Goal: Transaction & Acquisition: Book appointment/travel/reservation

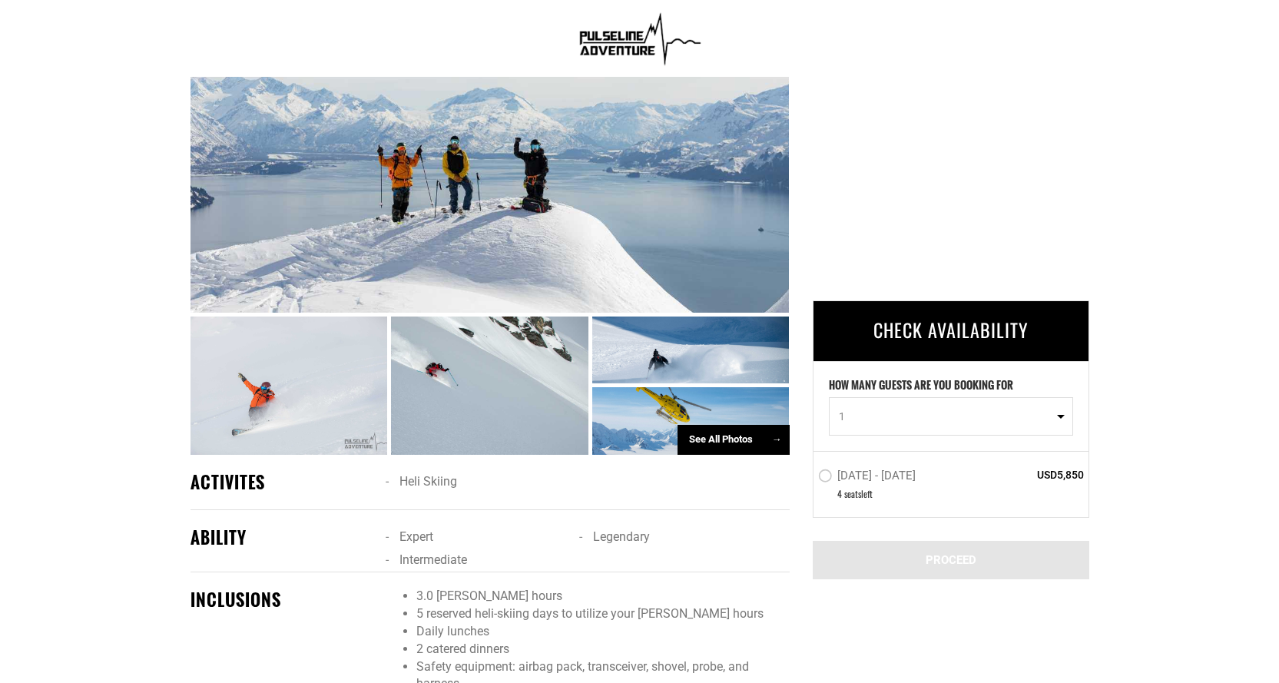
scroll to position [691, 0]
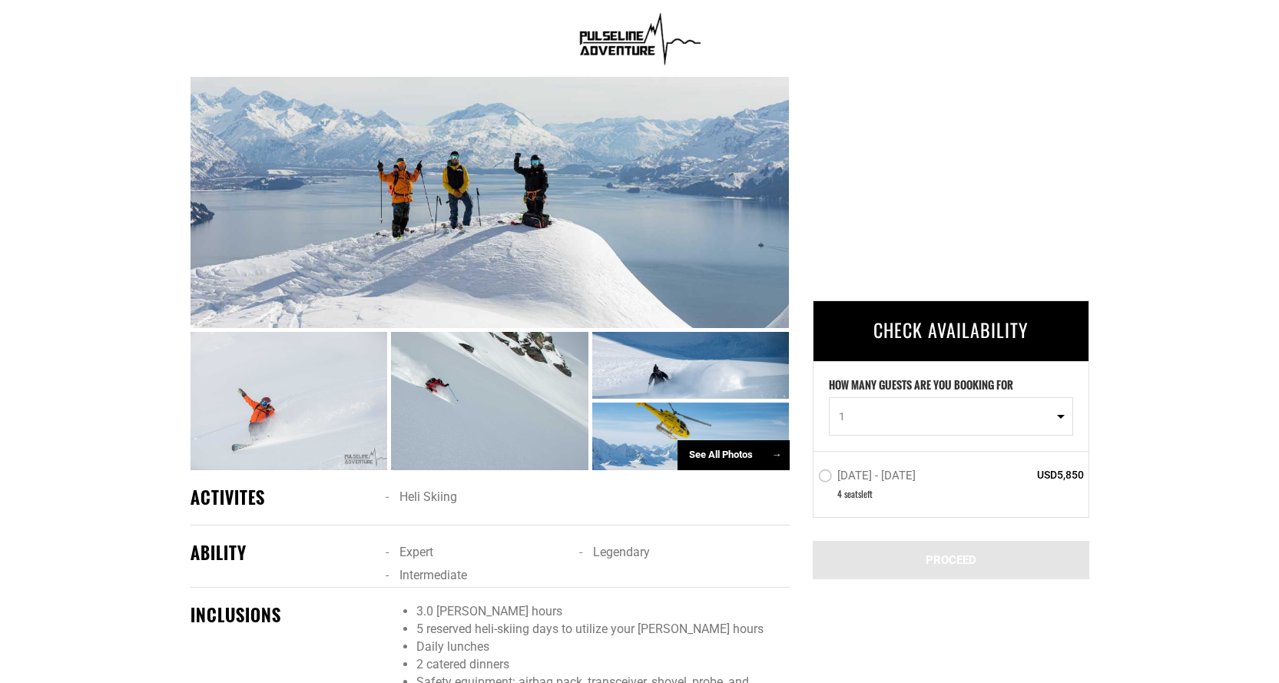
click at [723, 440] on div "See All Photos →" at bounding box center [733, 455] width 112 height 30
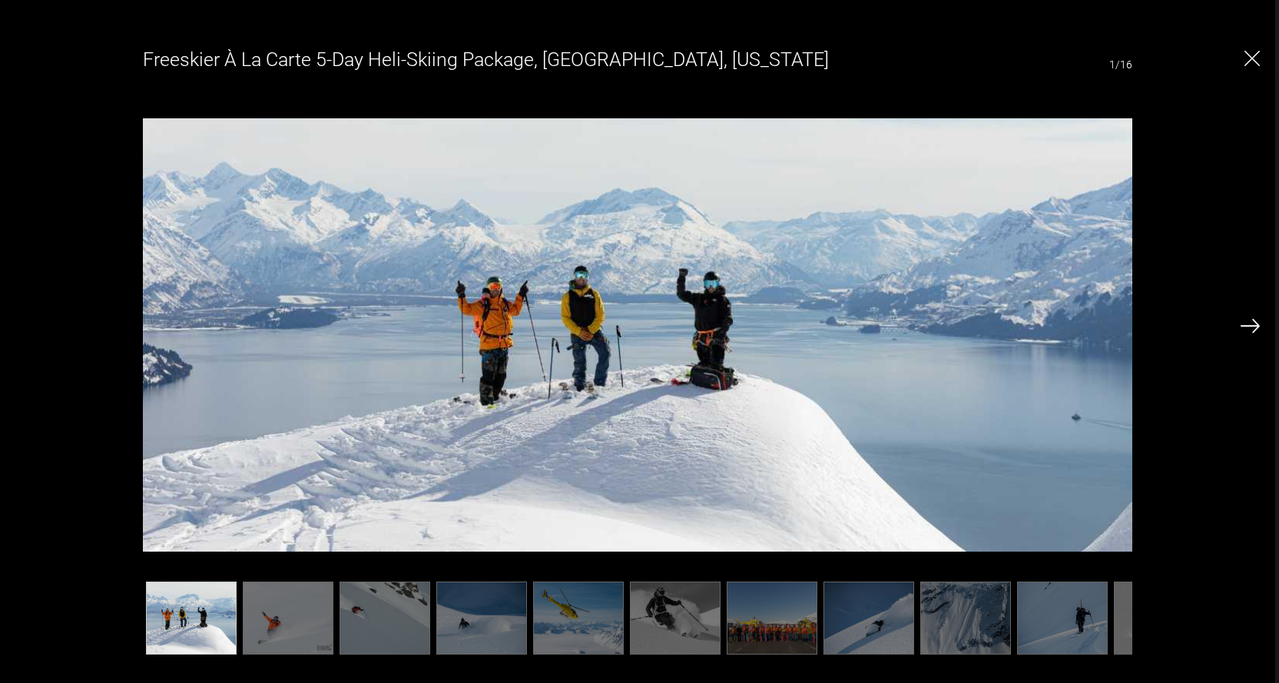
click at [1255, 324] on img at bounding box center [1249, 326] width 19 height 14
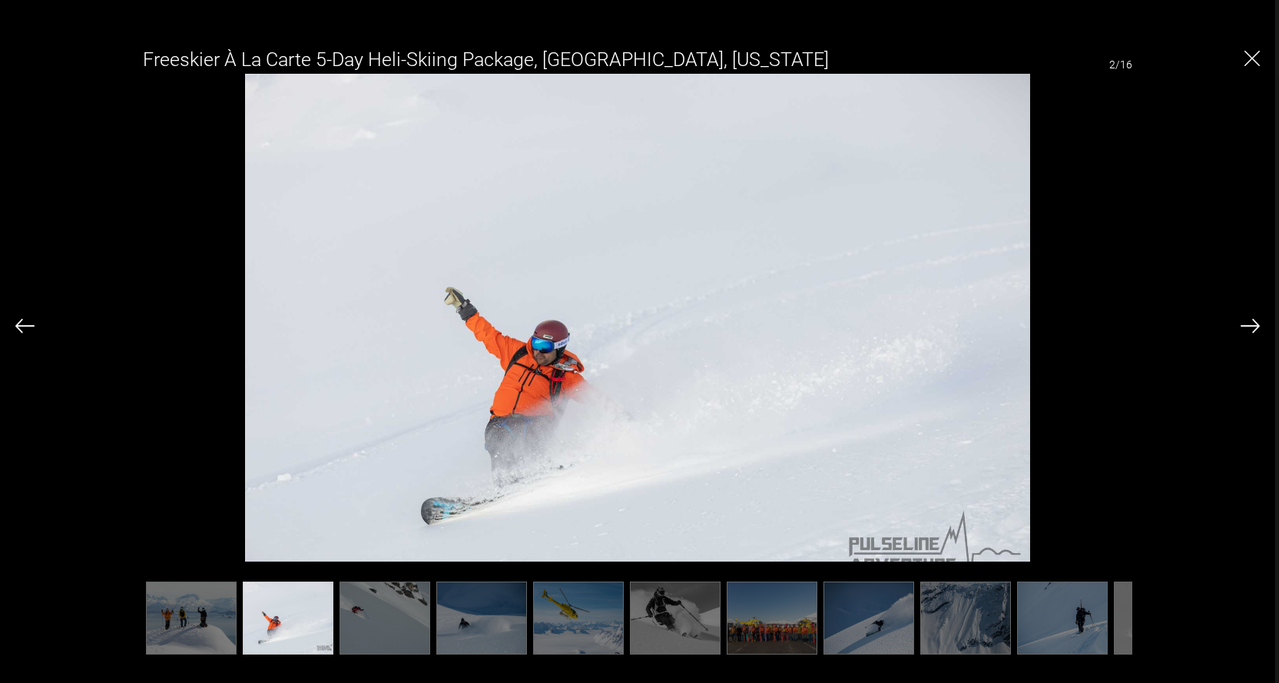
click at [1241, 326] on img at bounding box center [1249, 326] width 19 height 14
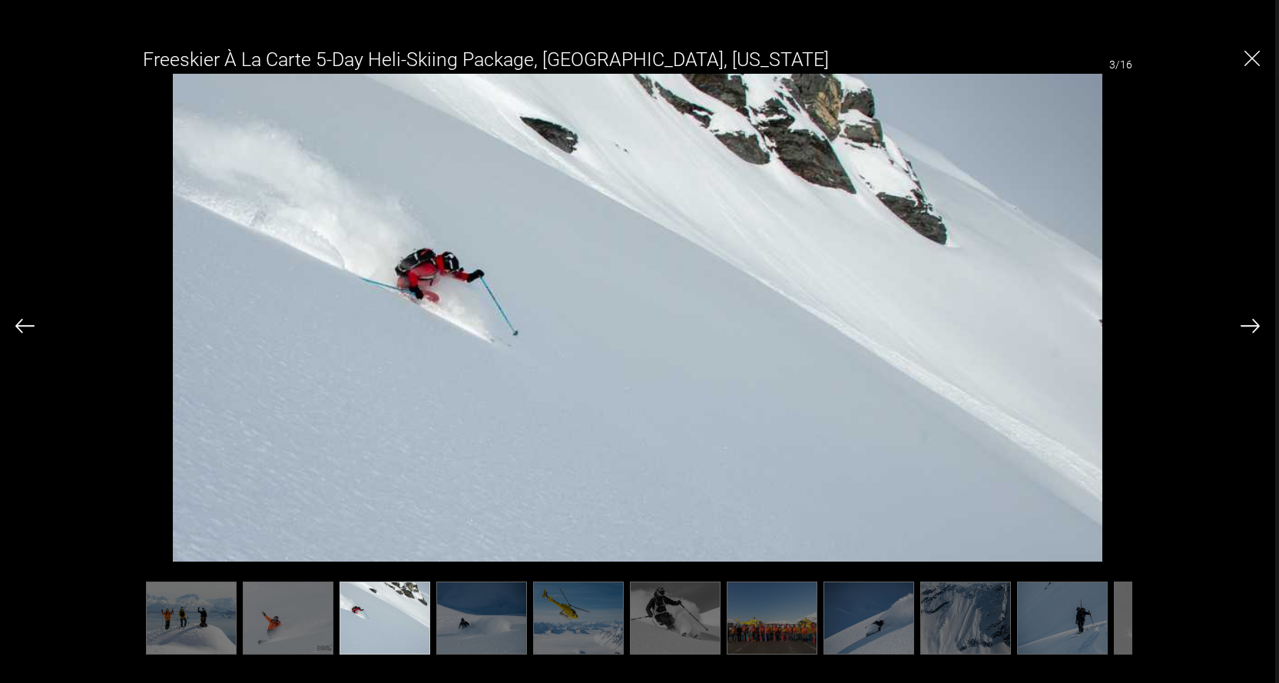
click at [1247, 321] on img at bounding box center [1249, 326] width 19 height 14
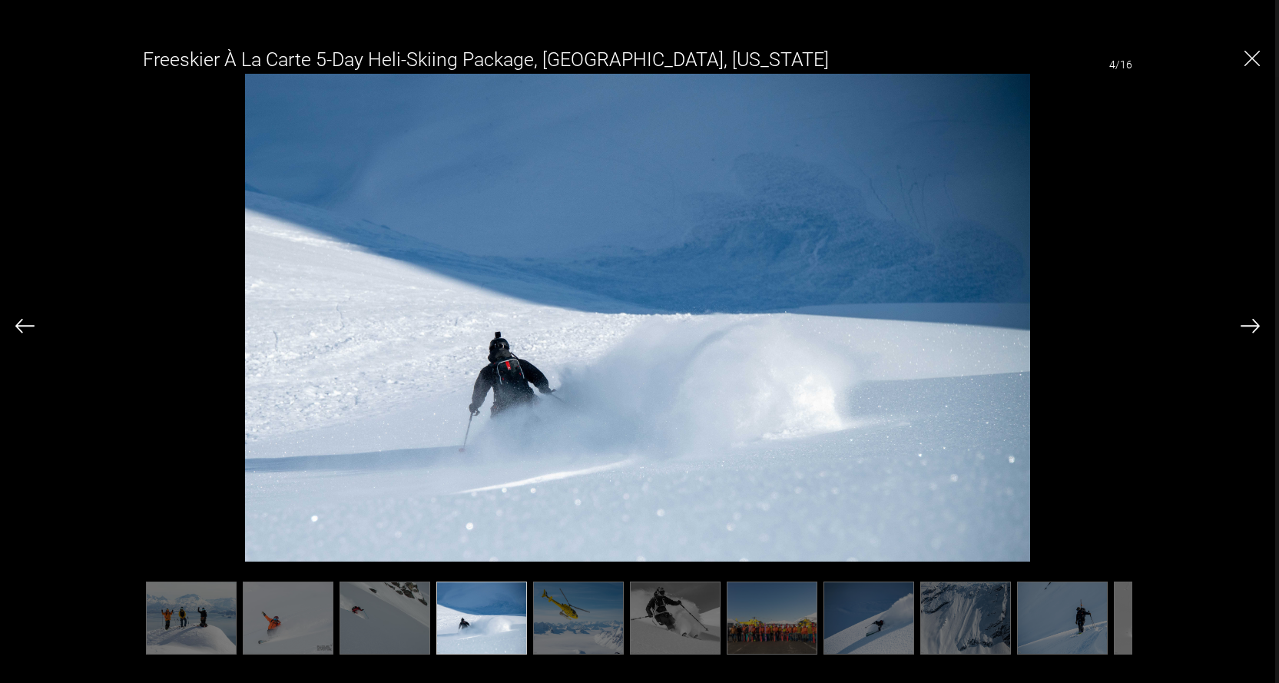
click at [1247, 321] on img at bounding box center [1249, 326] width 19 height 14
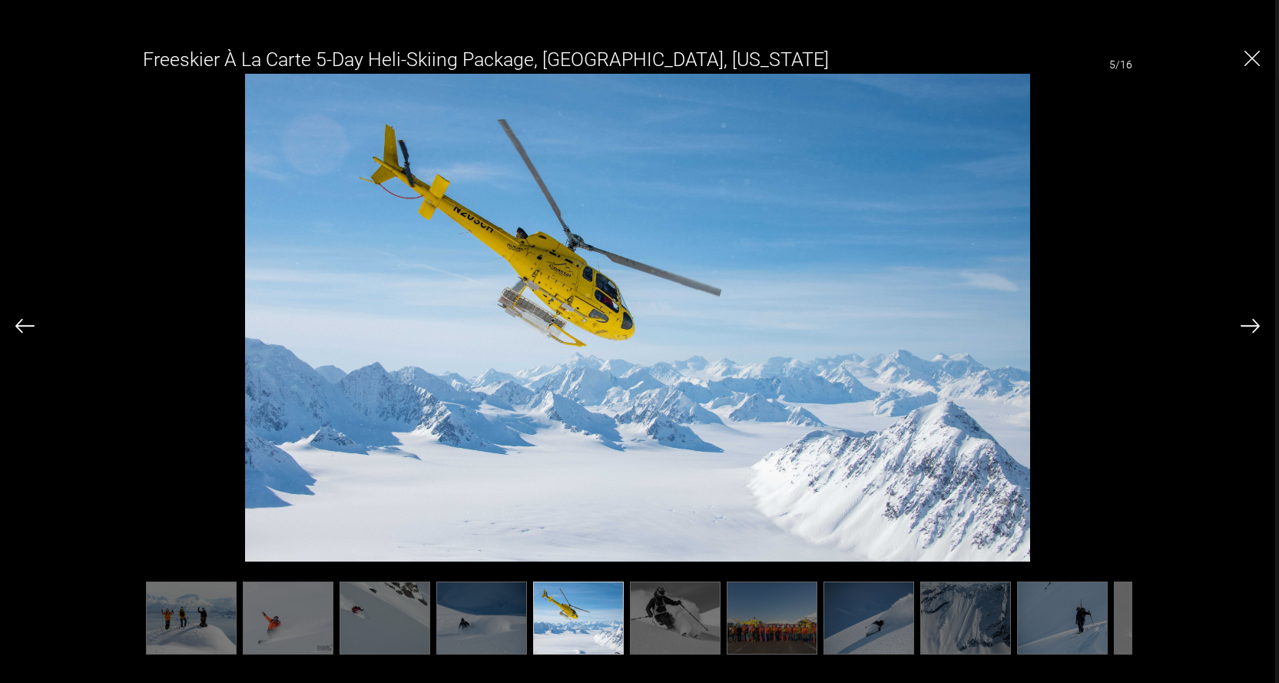
click at [1247, 321] on img at bounding box center [1249, 326] width 19 height 14
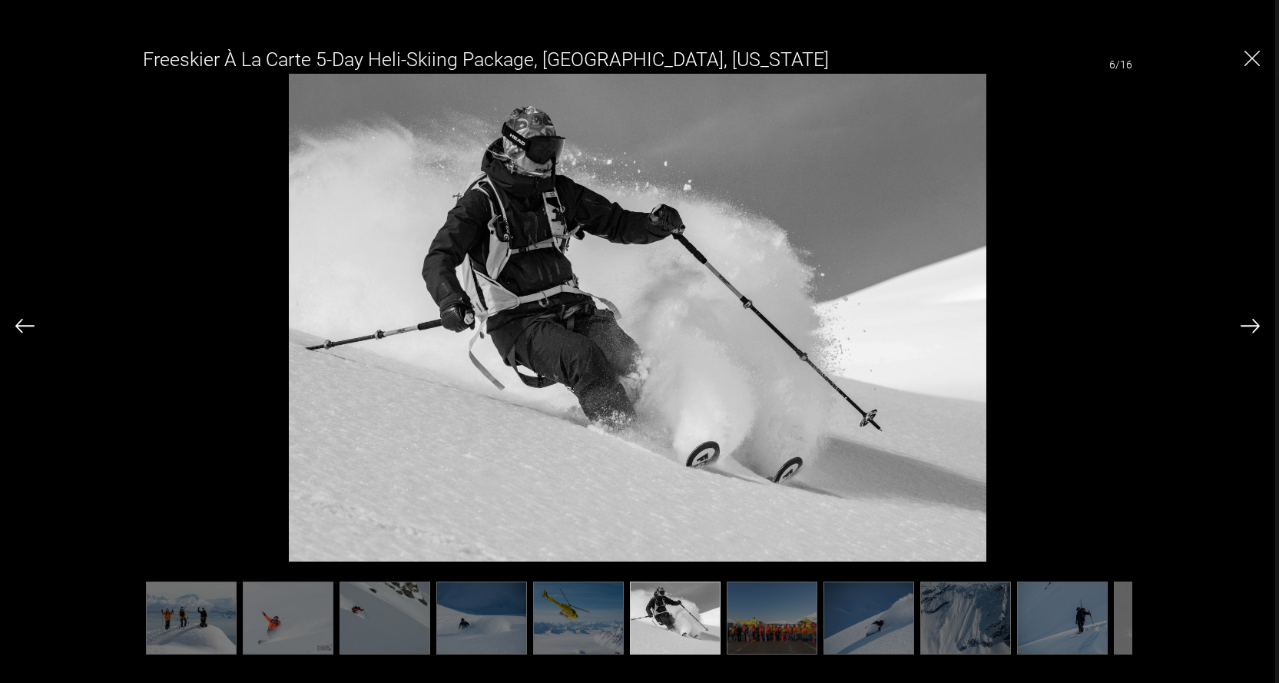
scroll to position [0, 77]
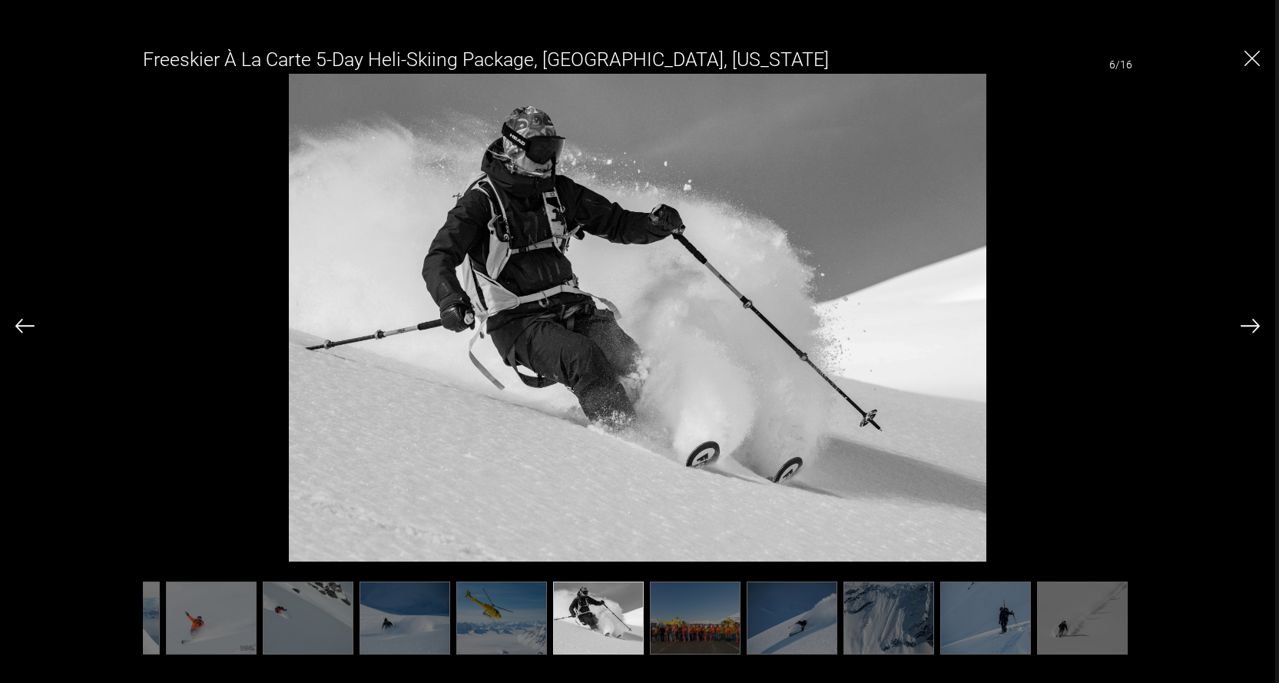
click at [1247, 321] on img at bounding box center [1249, 326] width 19 height 14
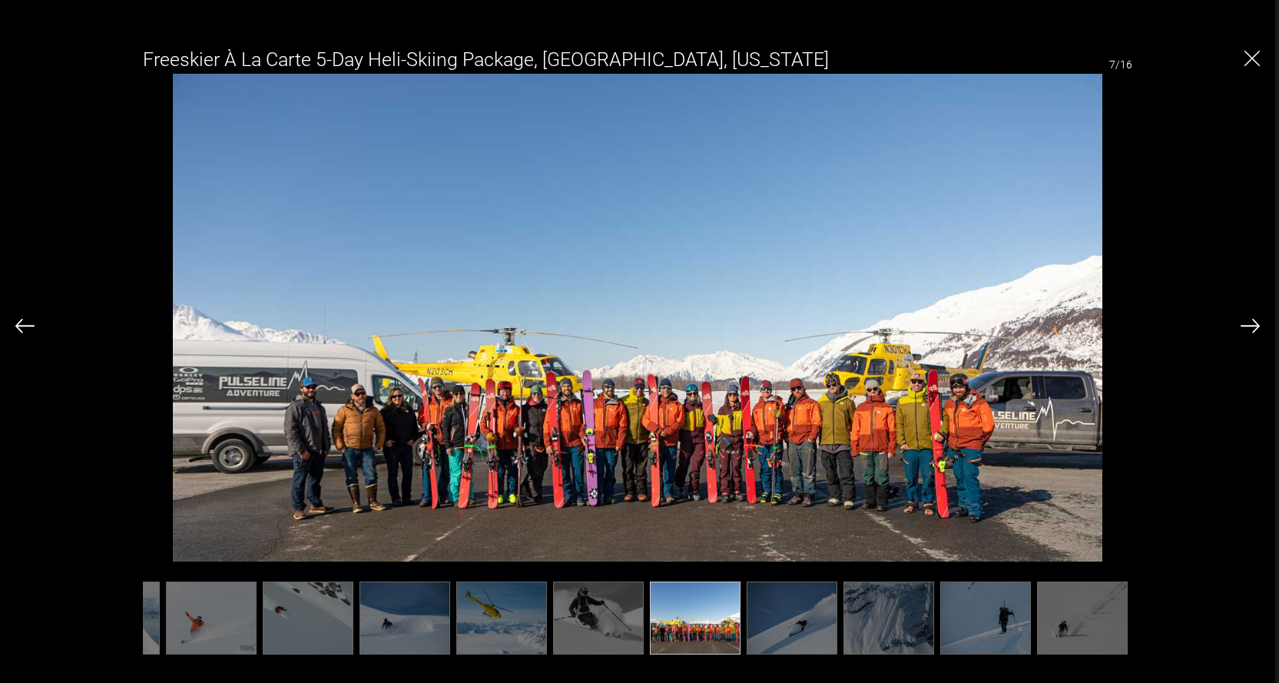
scroll to position [0, 154]
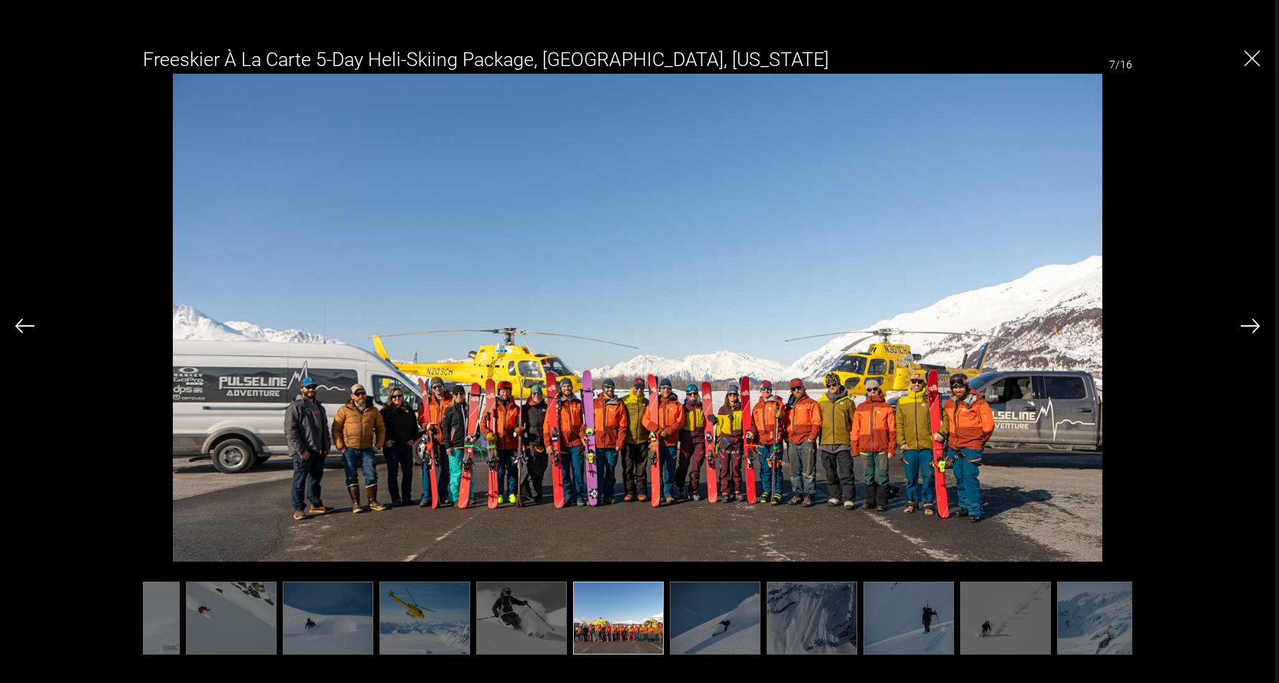
click at [1247, 320] on img at bounding box center [1249, 326] width 19 height 14
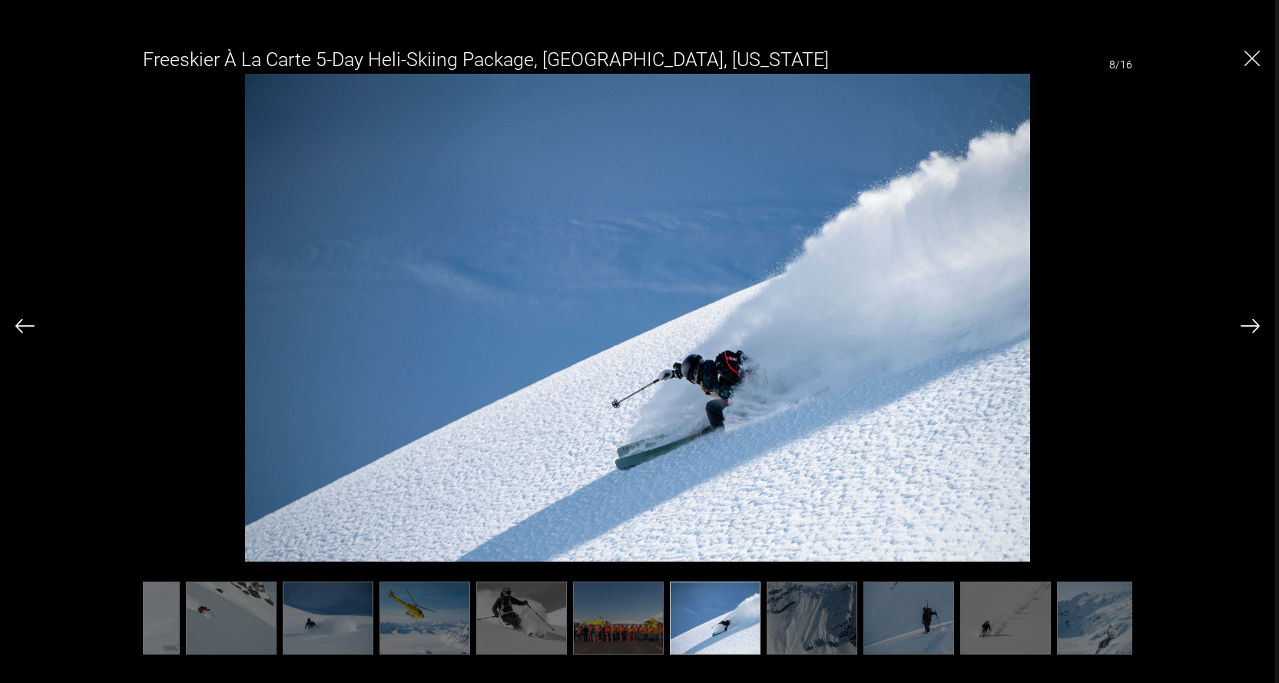
scroll to position [0, 230]
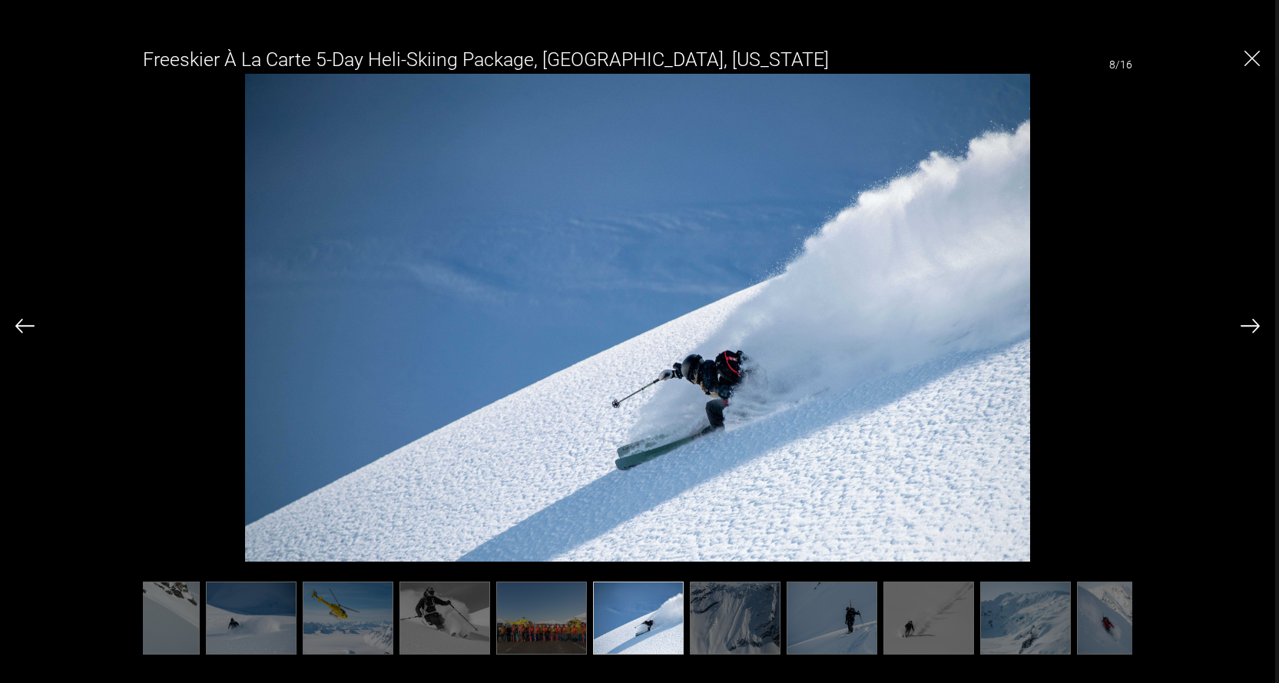
click at [1247, 320] on img at bounding box center [1249, 326] width 19 height 14
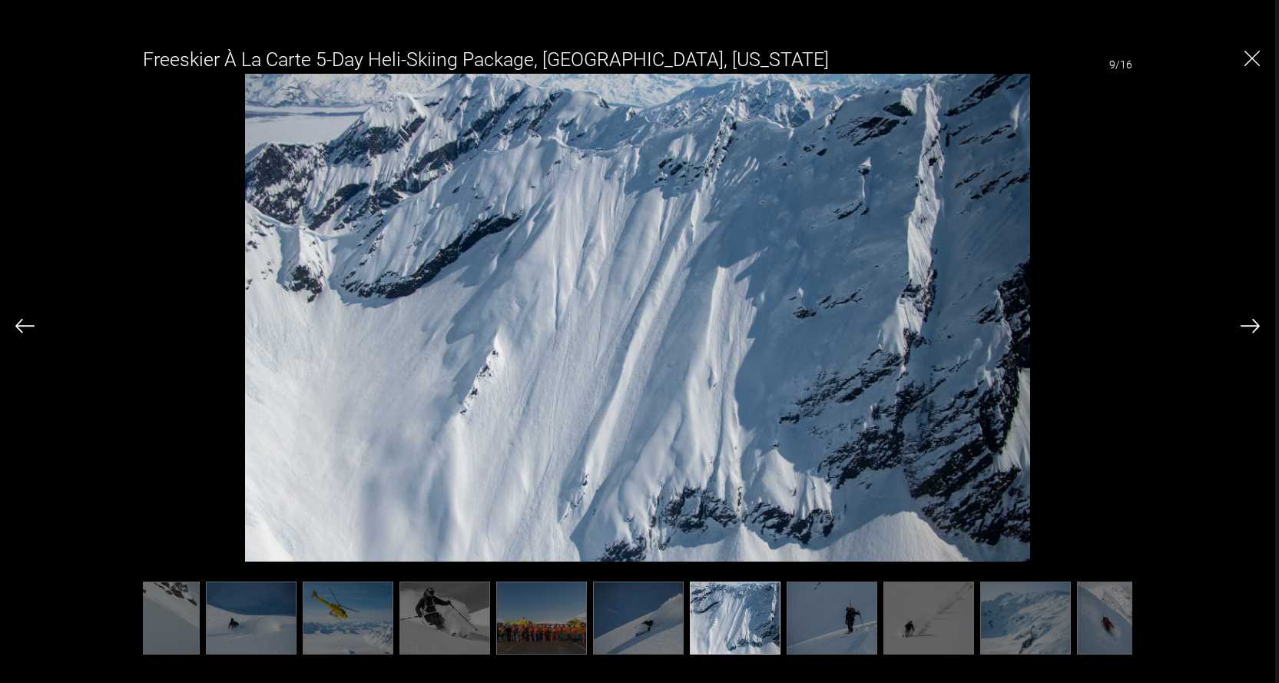
scroll to position [0, 307]
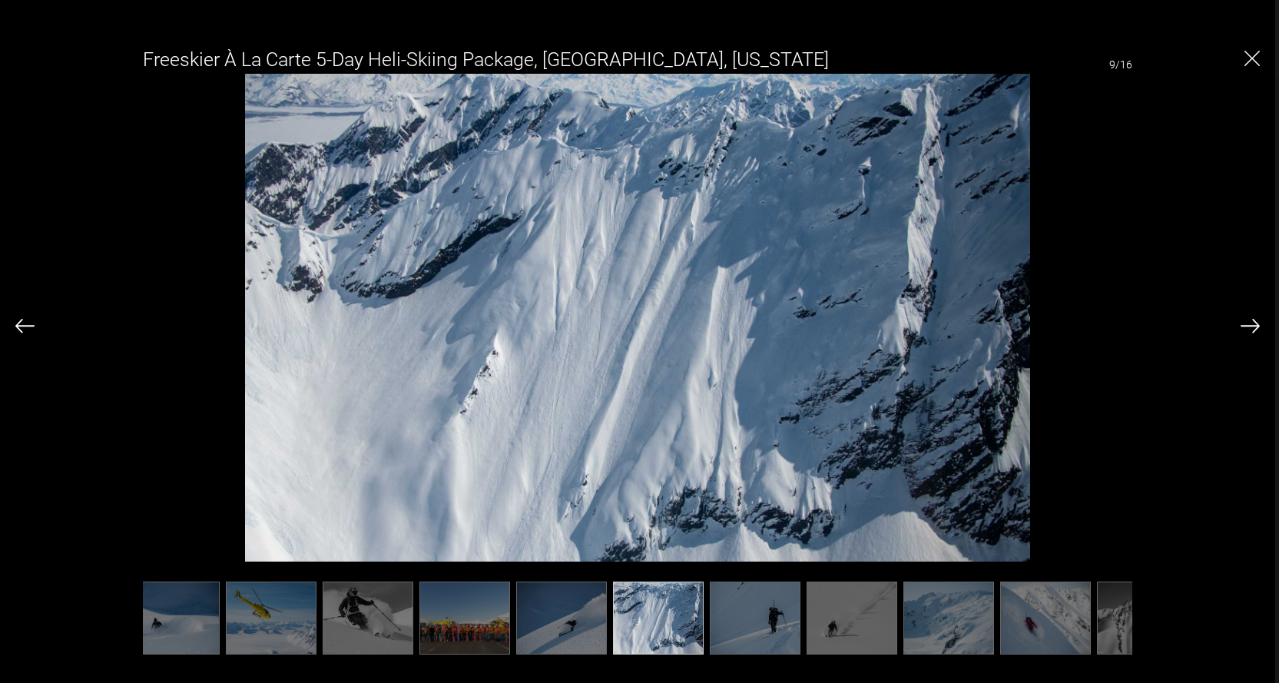
click at [1248, 320] on img at bounding box center [1249, 326] width 19 height 14
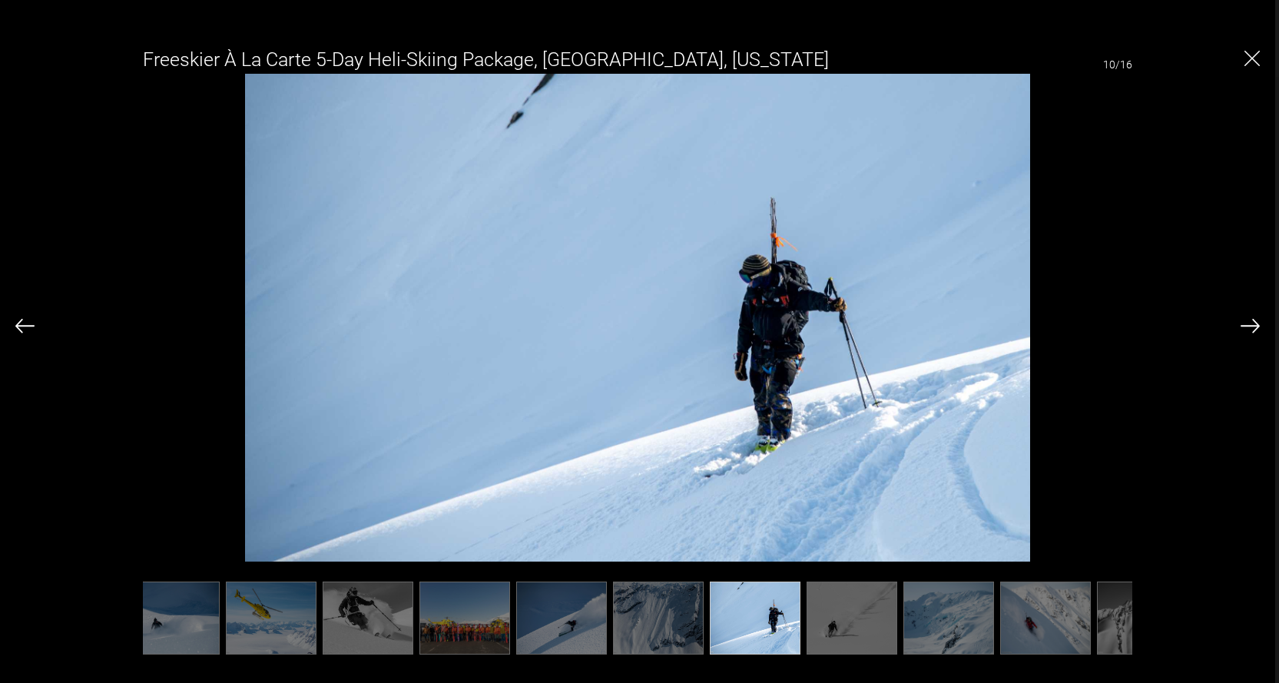
scroll to position [0, 384]
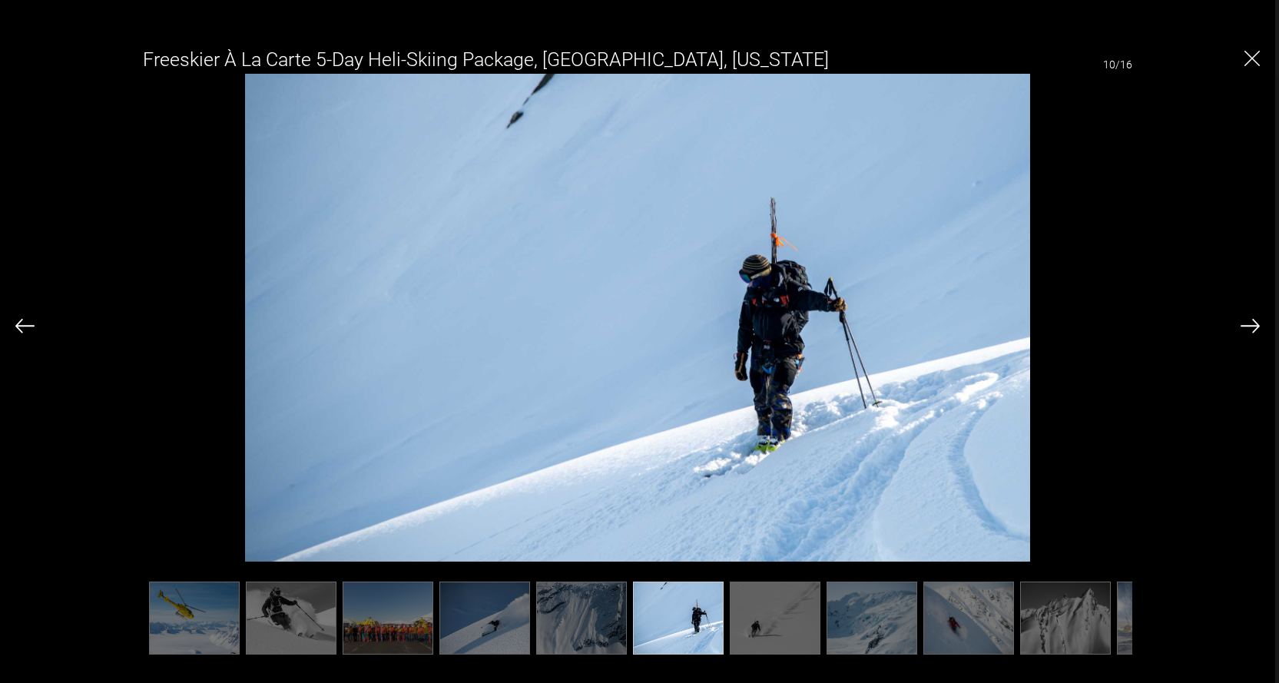
click at [1248, 320] on img at bounding box center [1249, 326] width 19 height 14
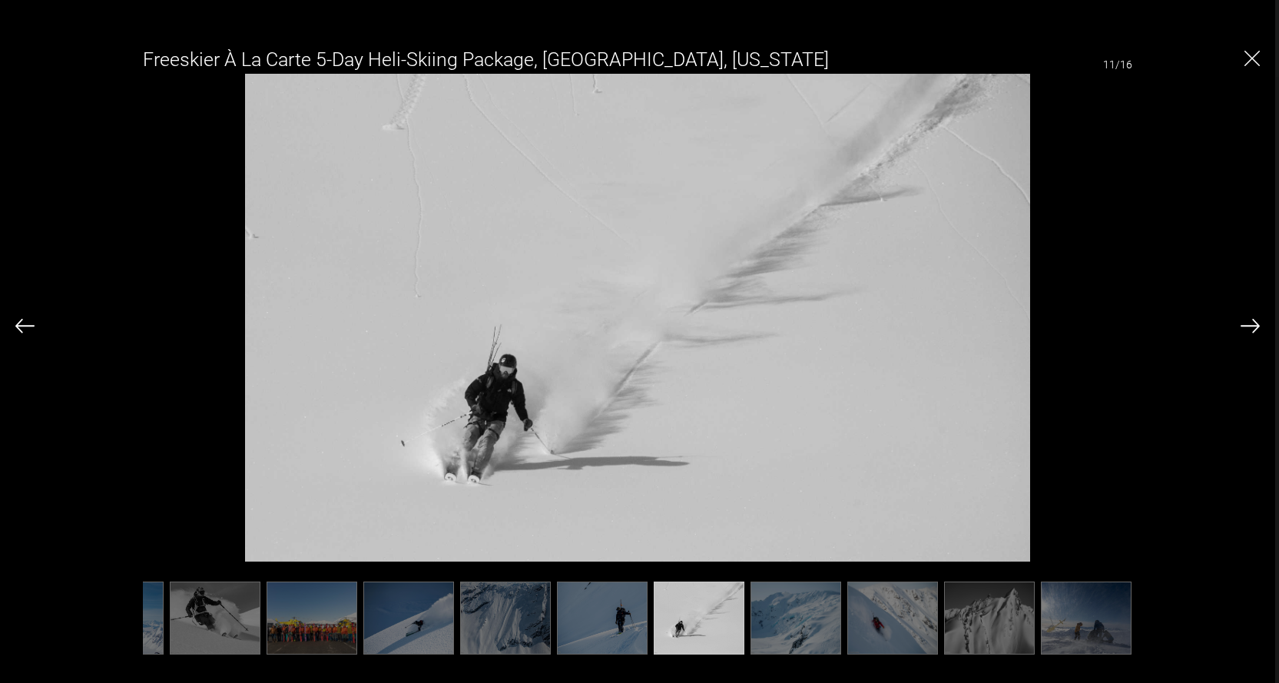
scroll to position [0, 461]
click at [1248, 320] on img at bounding box center [1249, 326] width 19 height 14
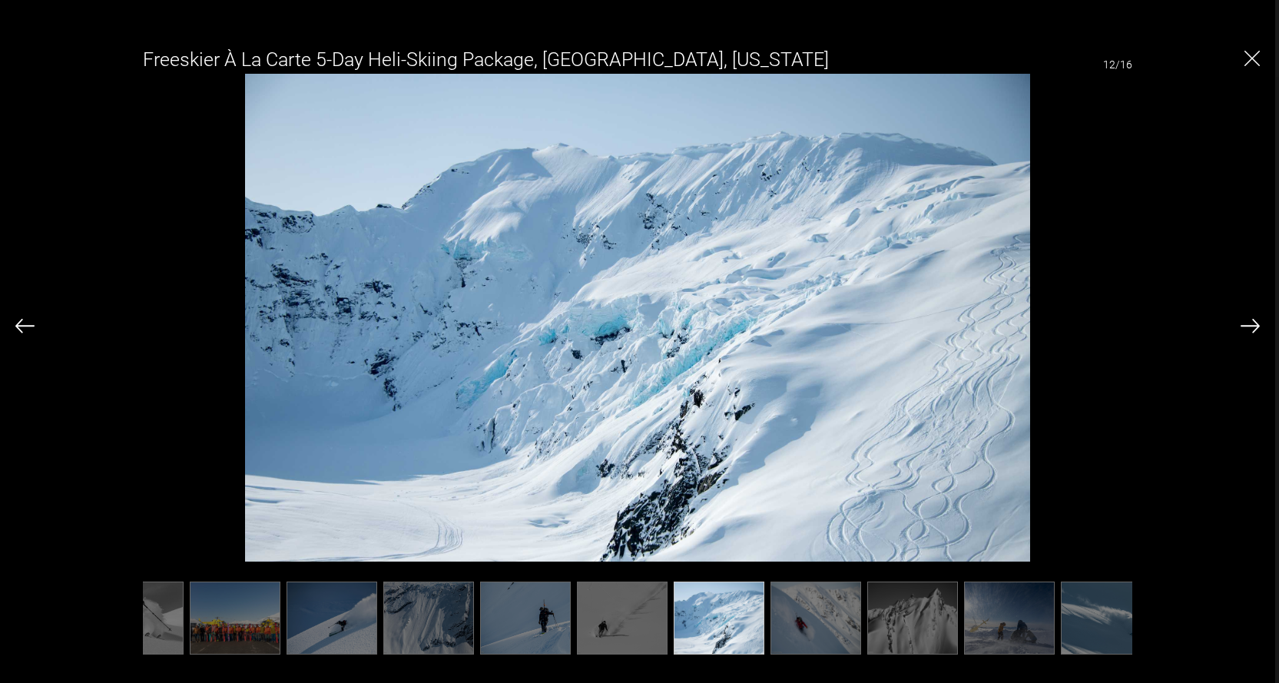
scroll to position [0, 538]
click at [1248, 320] on img at bounding box center [1249, 326] width 19 height 14
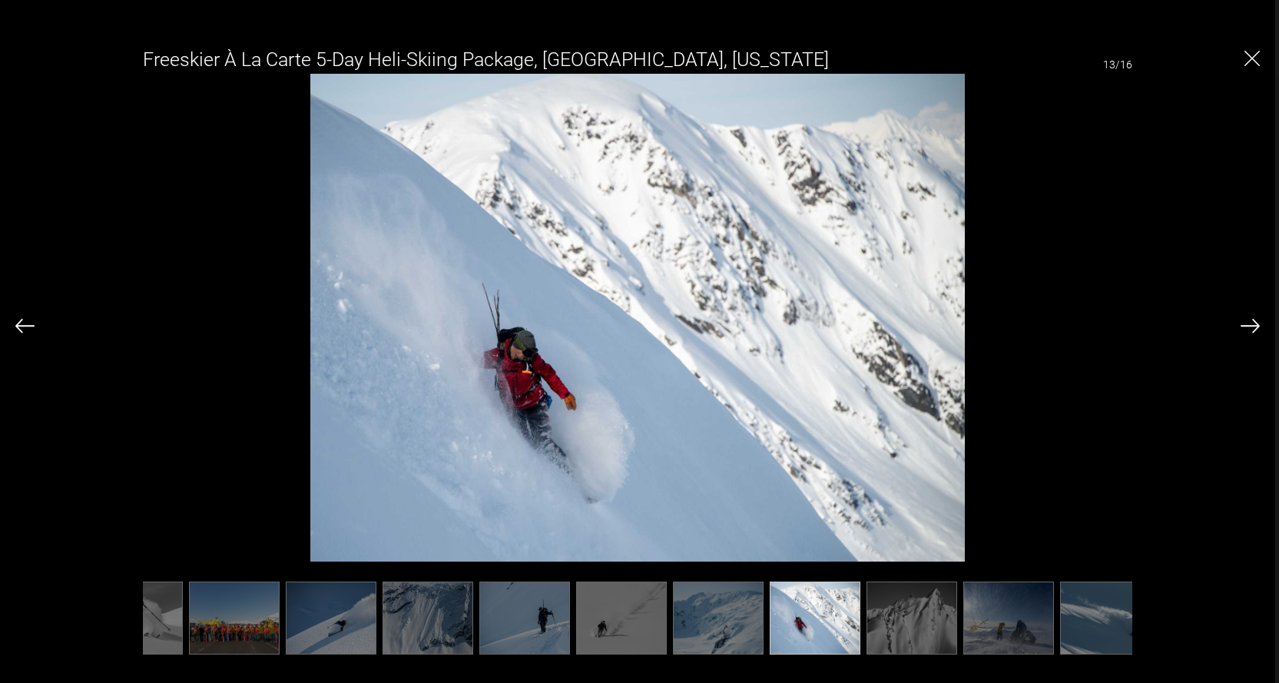
scroll to position [0, 559]
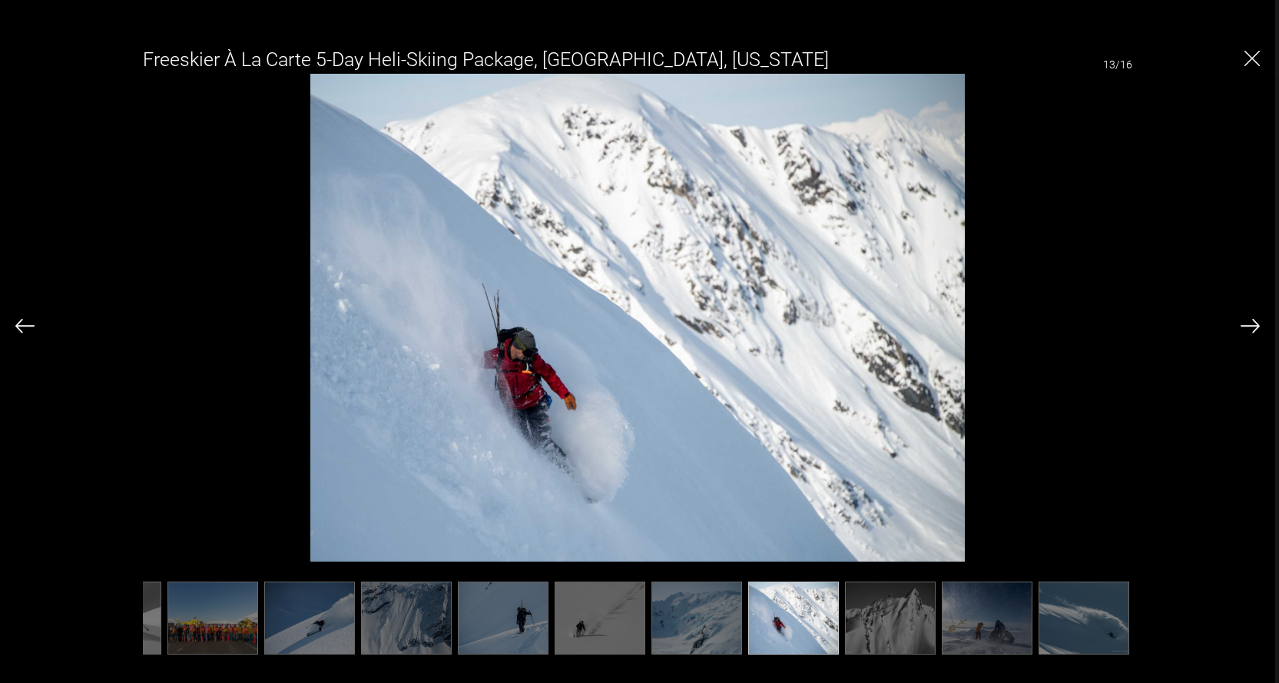
click at [1248, 320] on img at bounding box center [1249, 326] width 19 height 14
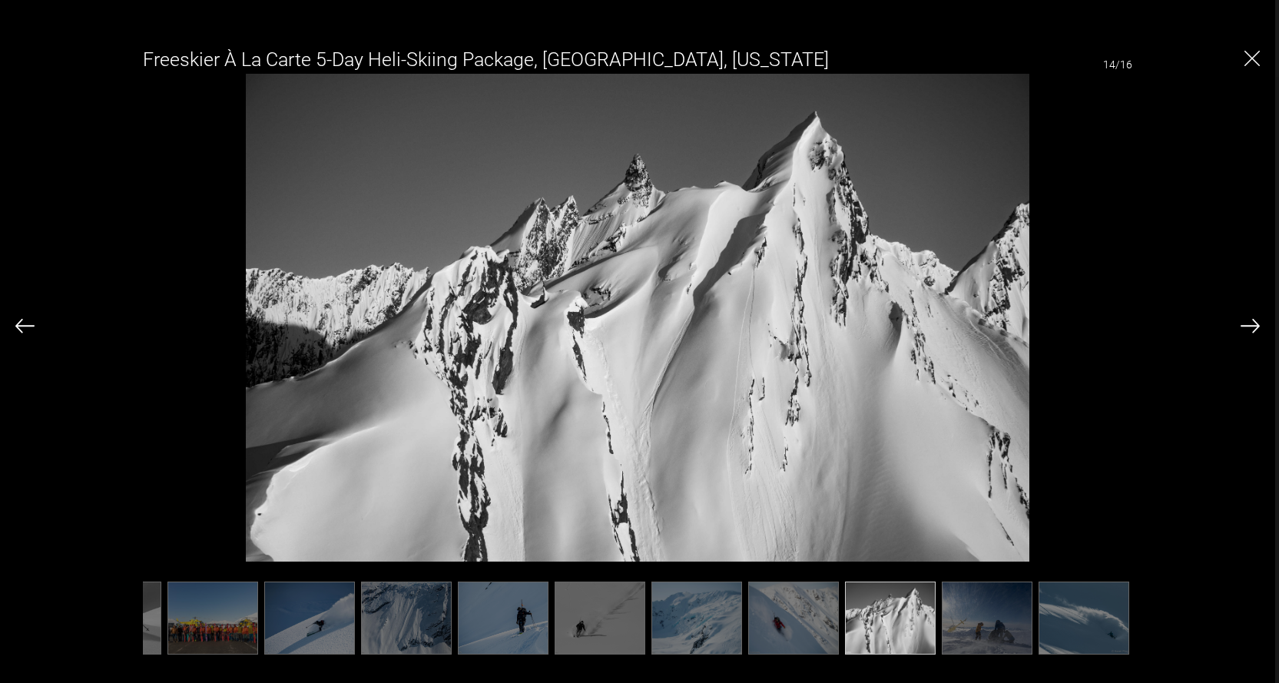
click at [1248, 320] on img at bounding box center [1249, 326] width 19 height 14
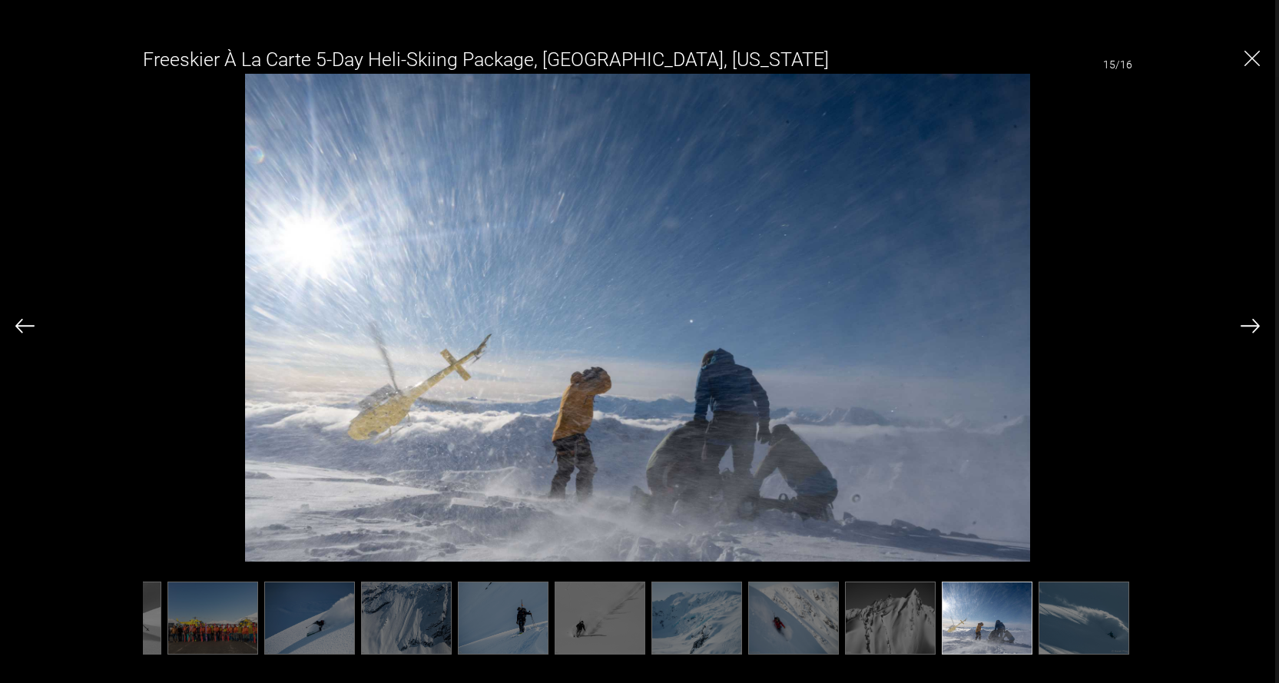
click at [1248, 320] on img at bounding box center [1249, 326] width 19 height 14
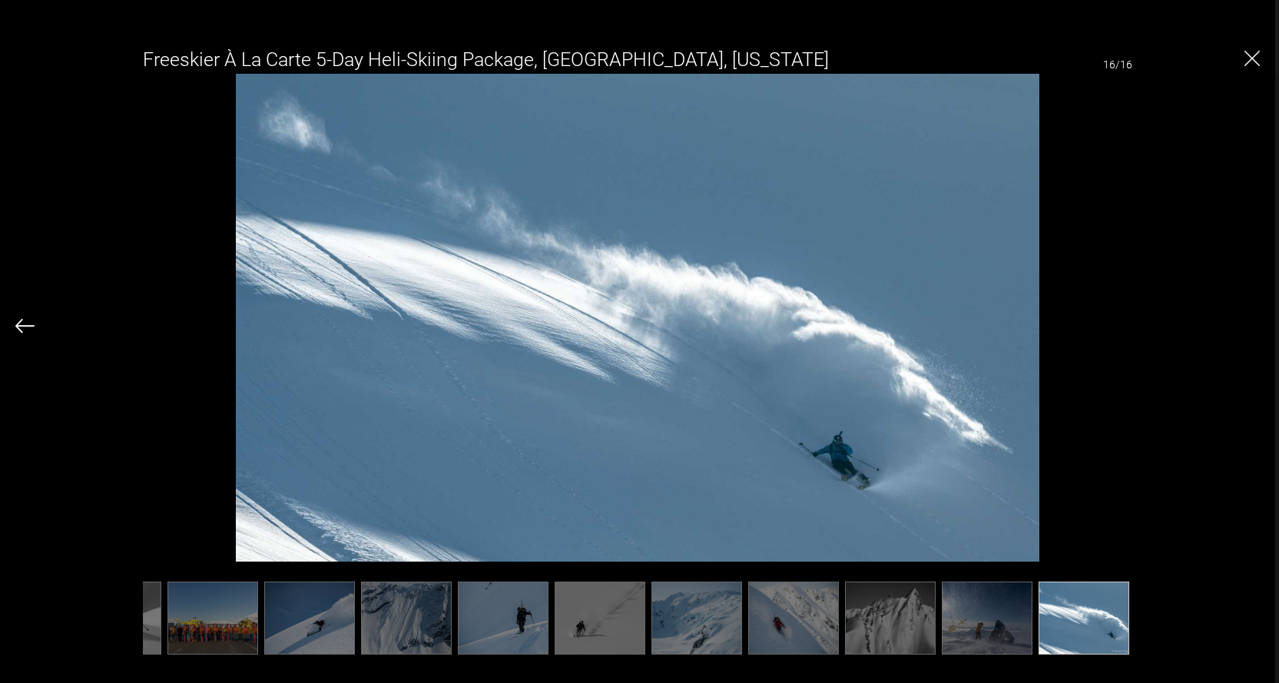
click at [1248, 320] on div "Freeskier À La Carte 5-Day Heli-Skiing Package, [GEOGRAPHIC_DATA], [US_STATE] 1…" at bounding box center [637, 343] width 1244 height 616
click at [1251, 55] on img "Close" at bounding box center [1251, 58] width 15 height 15
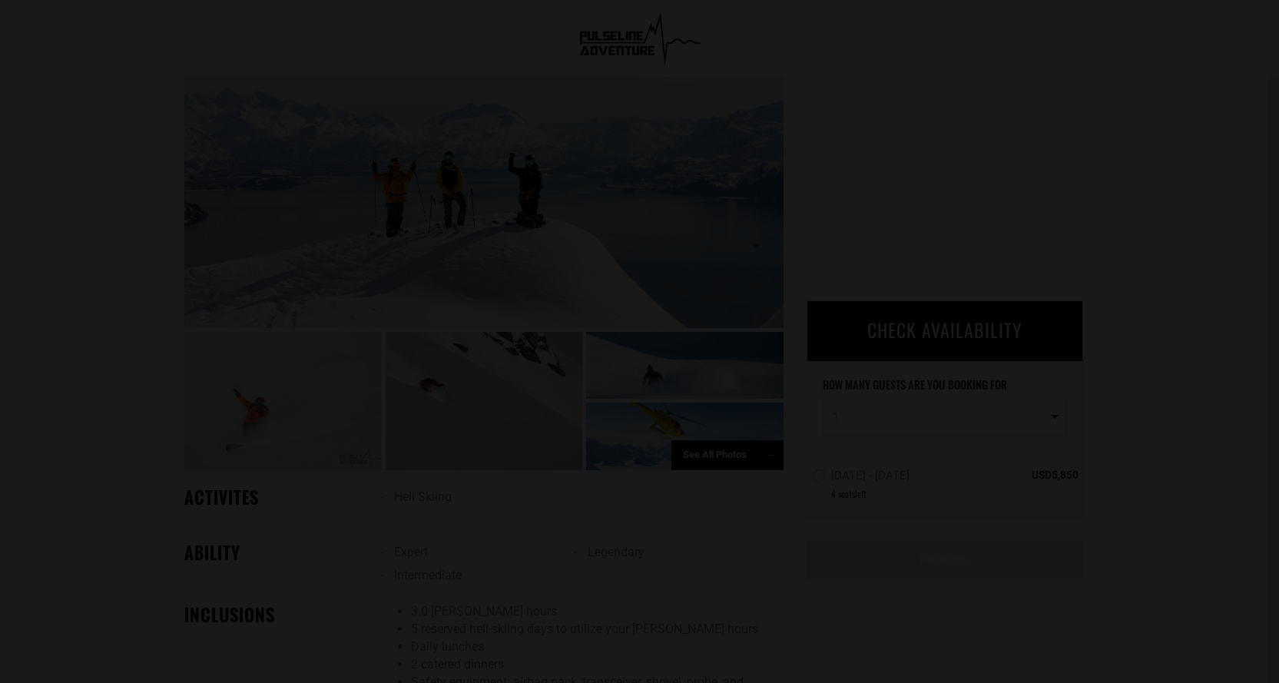
scroll to position [0, 0]
